Goal: Information Seeking & Learning: Learn about a topic

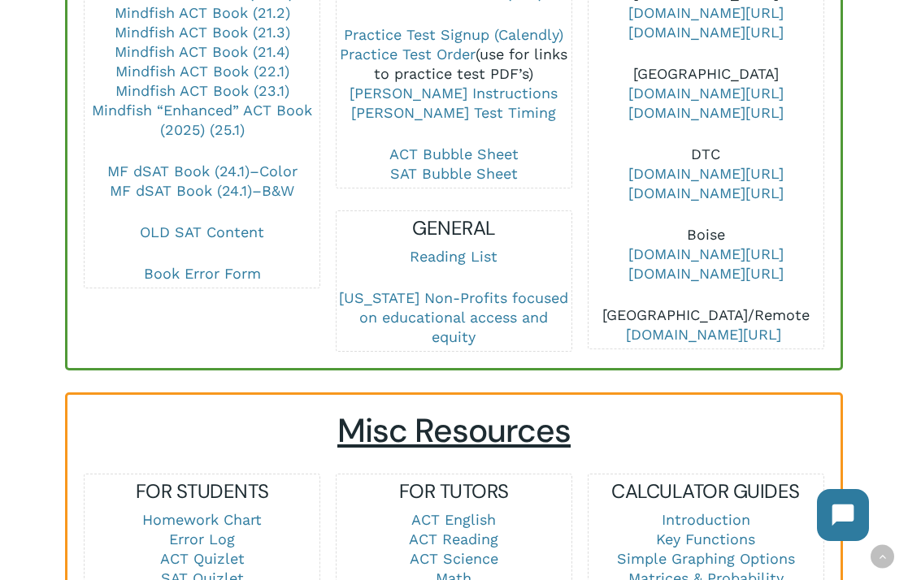
scroll to position [1188, 0]
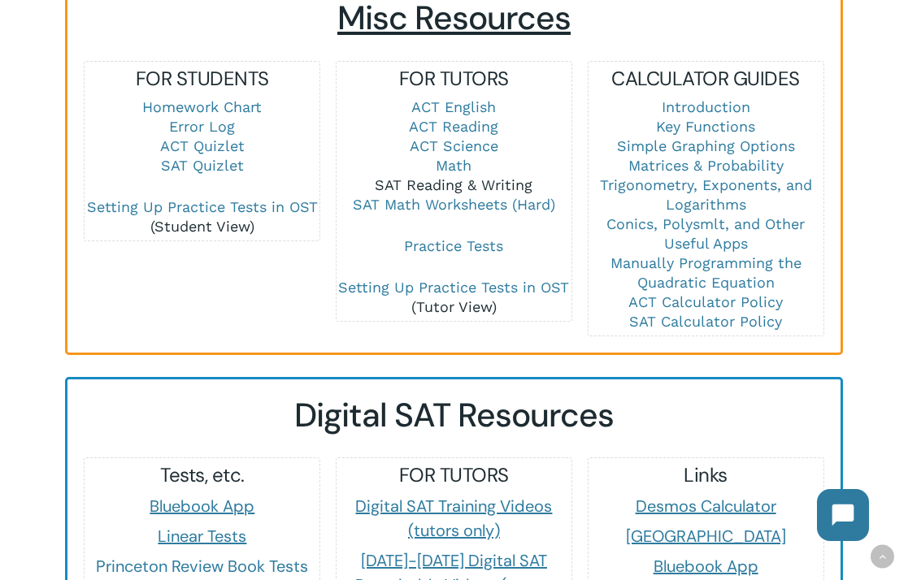
click at [463, 176] on link "SAT Reading & Writing" at bounding box center [454, 184] width 158 height 17
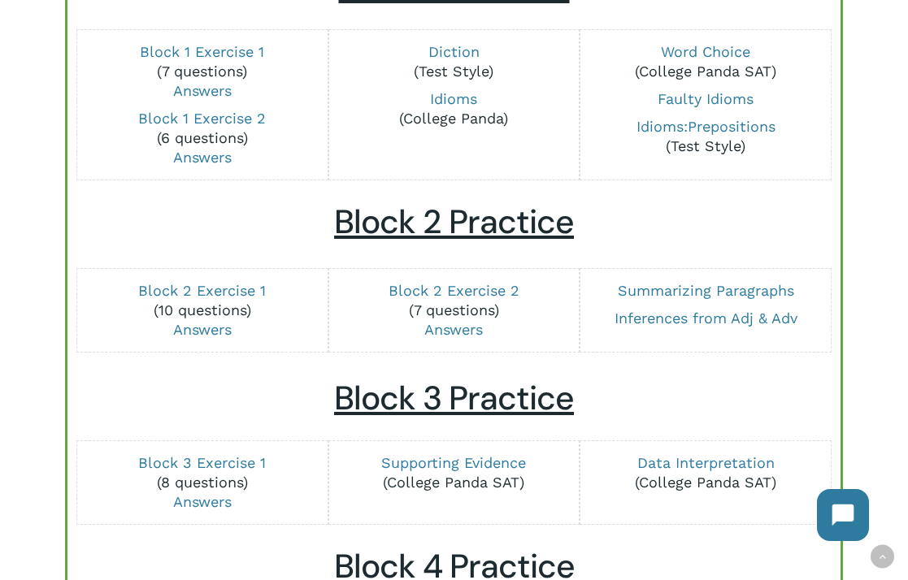
scroll to position [582, 0]
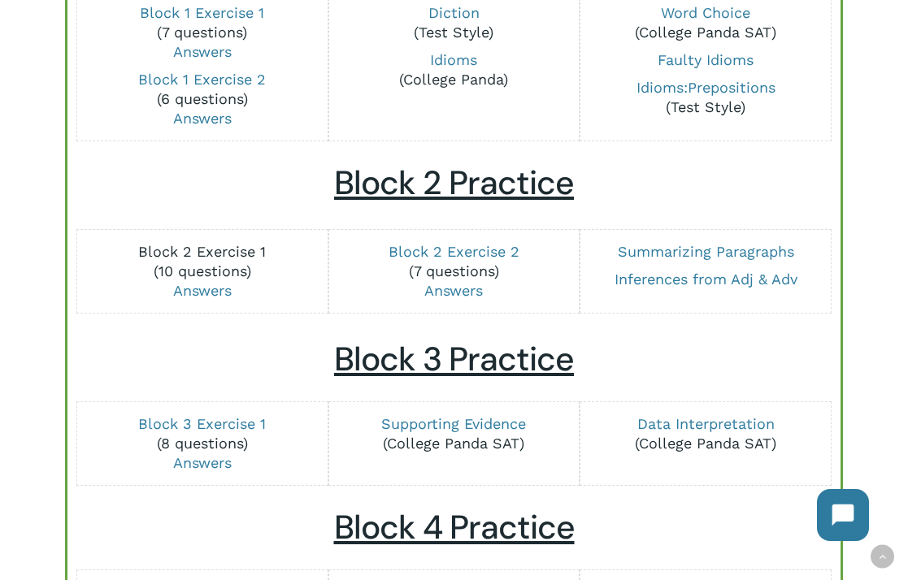
click at [250, 249] on link "Block 2 Exercise 1" at bounding box center [202, 251] width 128 height 17
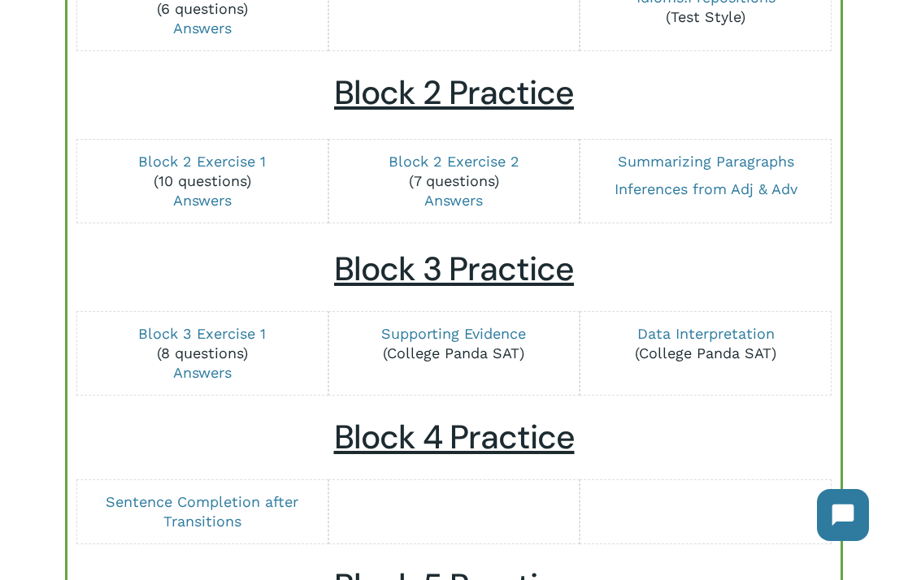
scroll to position [856, 0]
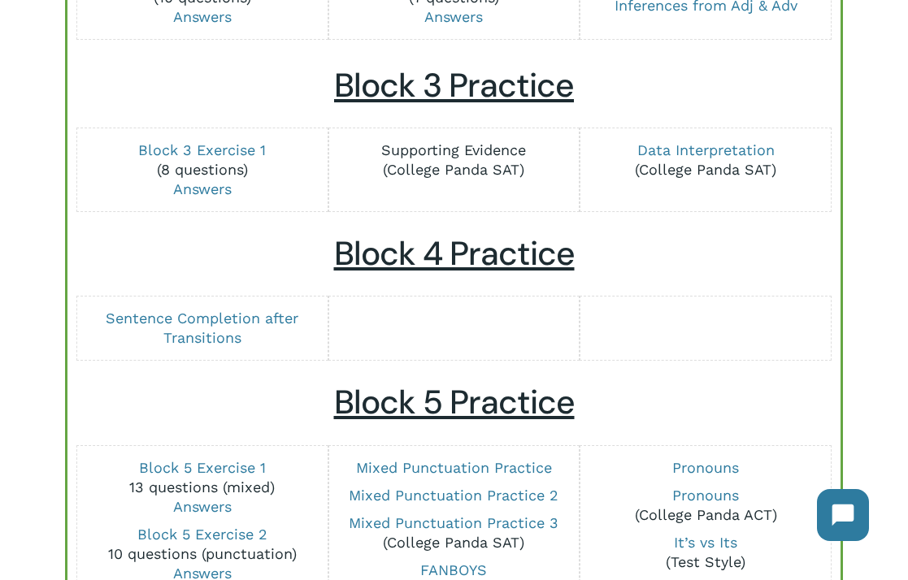
click at [461, 154] on link "Supporting Evidence" at bounding box center [453, 149] width 145 height 17
click at [662, 157] on link "Data Interpretation" at bounding box center [705, 149] width 137 height 17
click at [198, 158] on p "Block 3 Exercise 1 (8 questions) Answers" at bounding box center [202, 170] width 235 height 59
click at [198, 154] on link "Block 3 Exercise 1" at bounding box center [202, 149] width 128 height 17
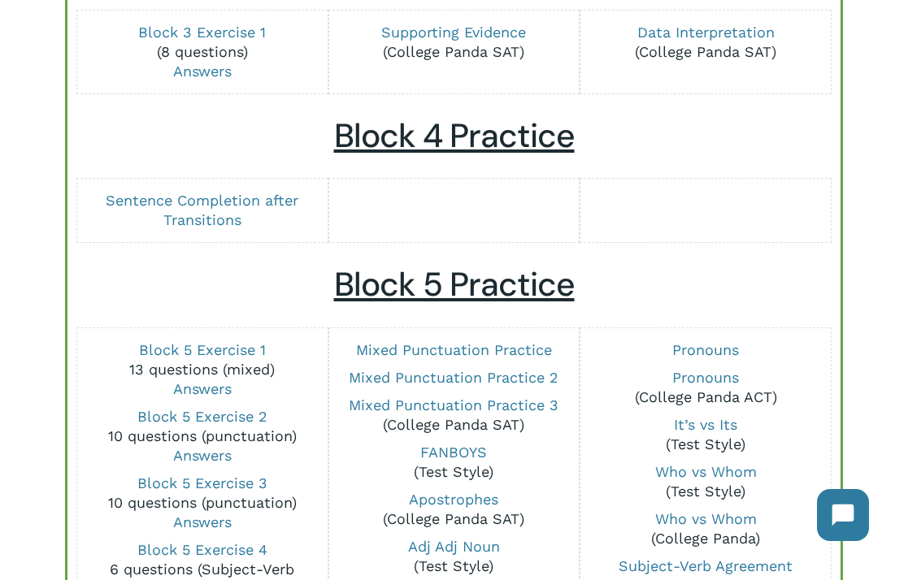
scroll to position [977, 0]
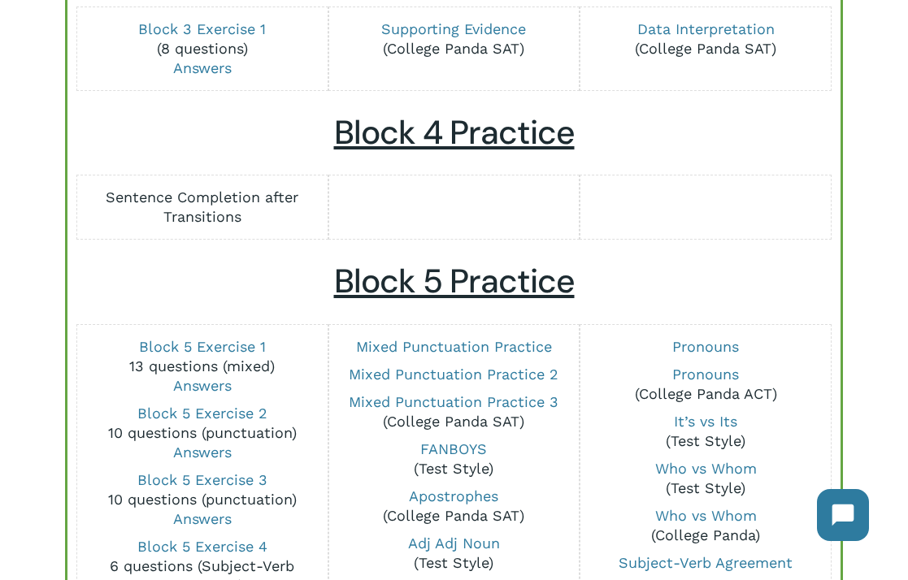
click at [202, 206] on p "Sentence Completion after Transitions" at bounding box center [202, 207] width 235 height 39
click at [209, 193] on link "Sentence Completion after Transitions" at bounding box center [202, 207] width 193 height 37
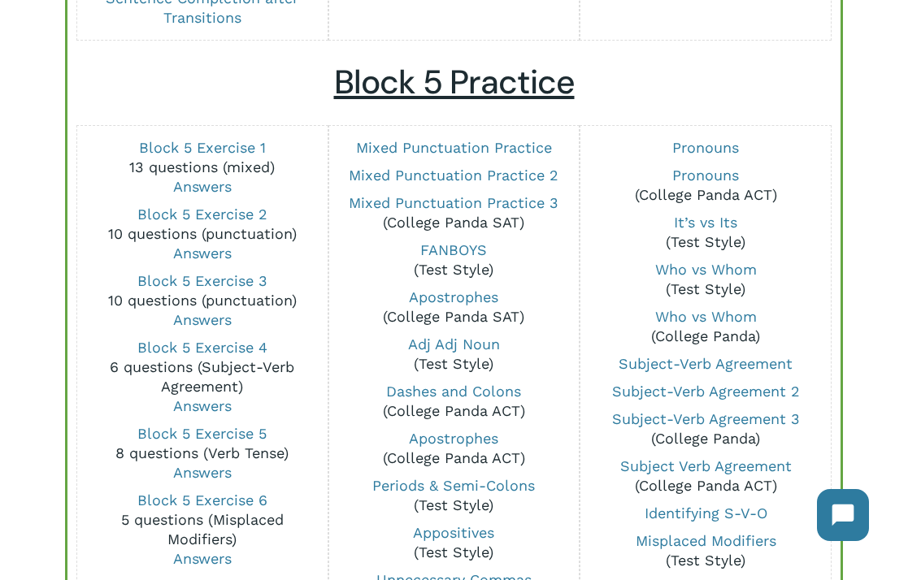
scroll to position [1216, 0]
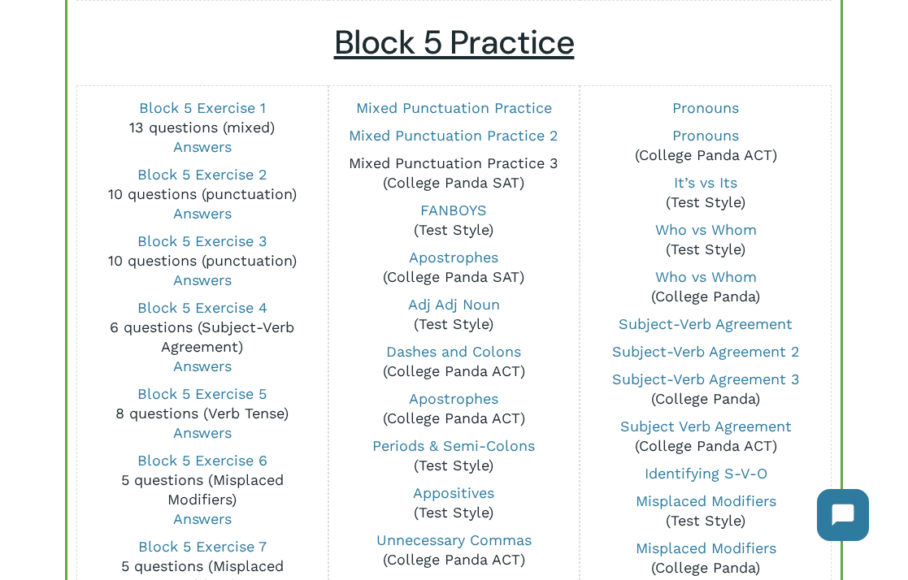
click at [428, 158] on link "Mixed Punctuation Practice 3" at bounding box center [454, 162] width 210 height 17
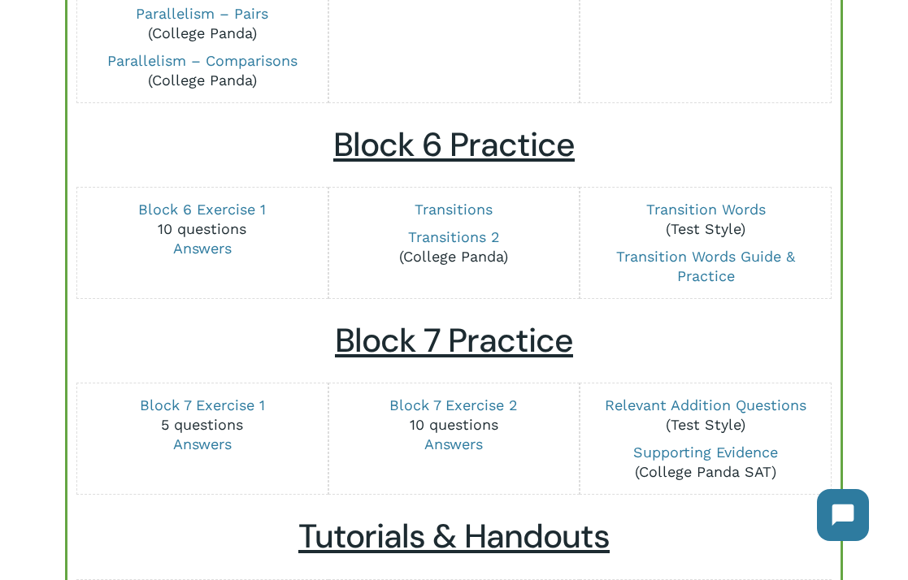
scroll to position [1944, 0]
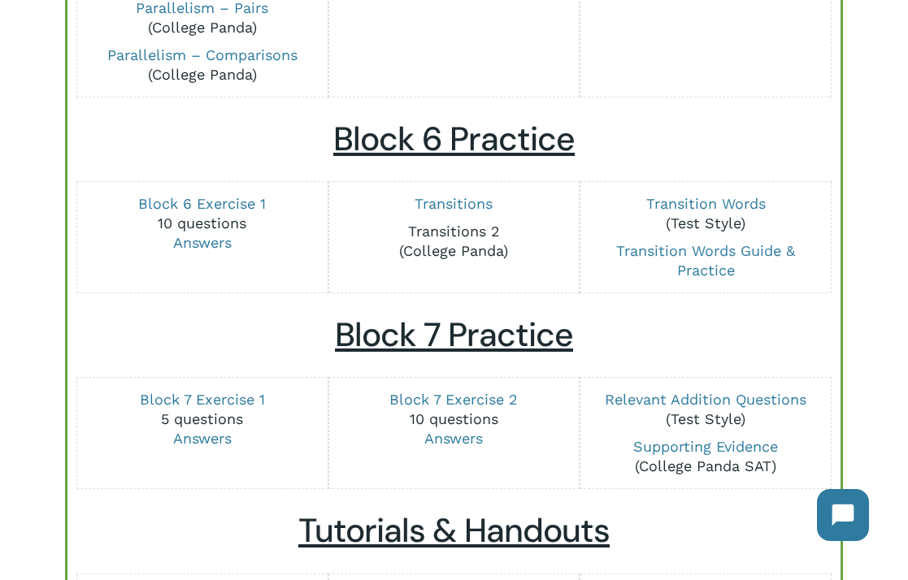
click at [446, 231] on link "Transitions 2" at bounding box center [454, 231] width 92 height 17
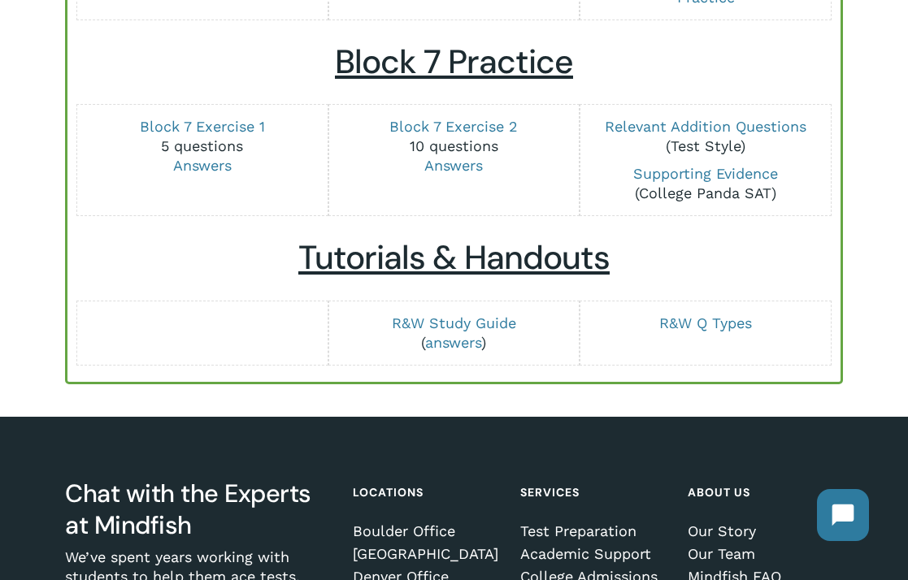
scroll to position [2189, 0]
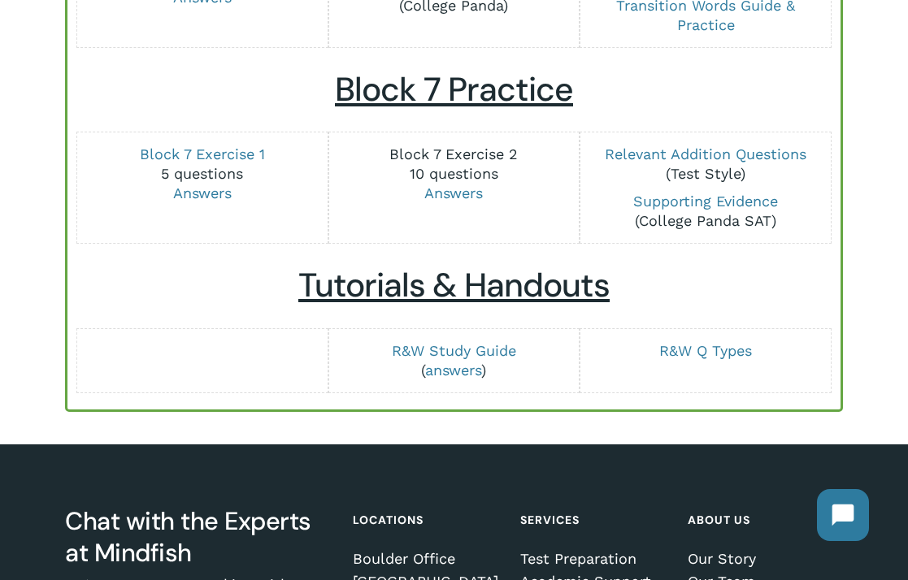
click at [435, 150] on link "Block 7 Exercise 2" at bounding box center [453, 154] width 128 height 17
